Goal: Task Accomplishment & Management: Use online tool/utility

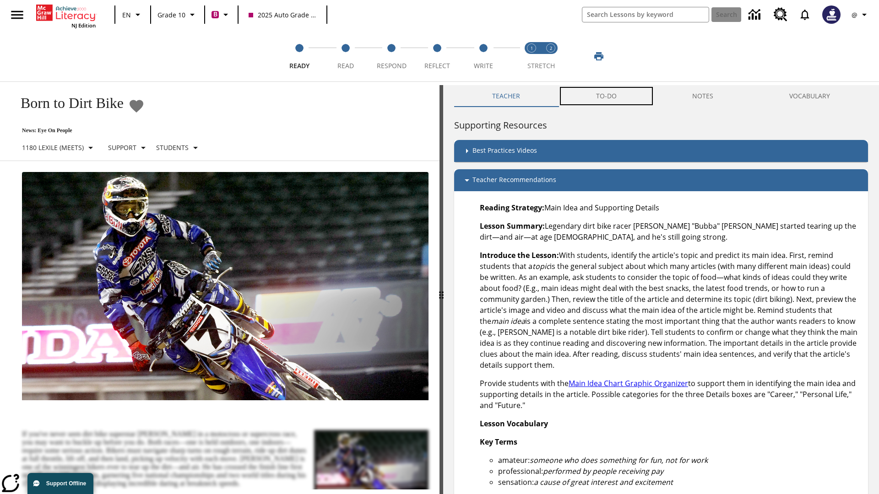
click at [606, 96] on button "TO-DO" at bounding box center [606, 96] width 97 height 22
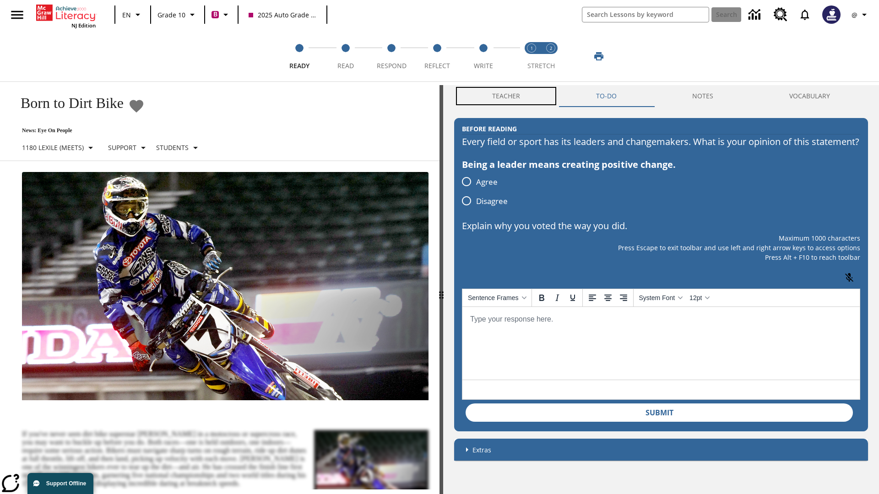
scroll to position [0, 0]
